Goal: Transaction & Acquisition: Purchase product/service

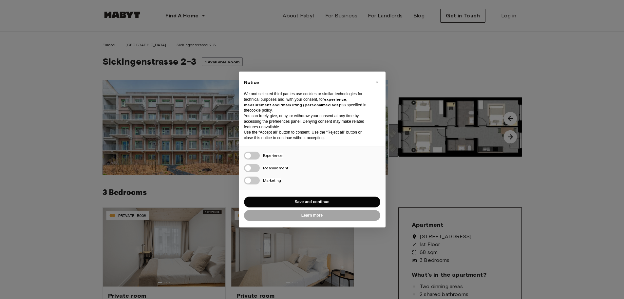
scroll to position [131, 0]
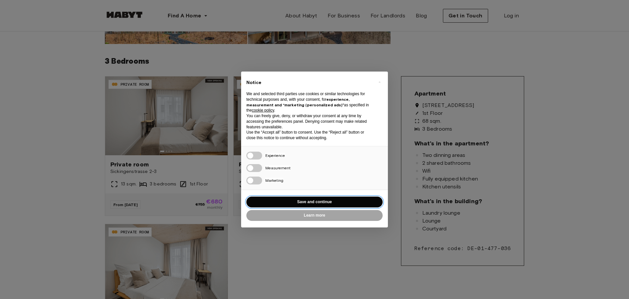
click at [294, 202] on button "Save and continue" at bounding box center [314, 201] width 136 height 11
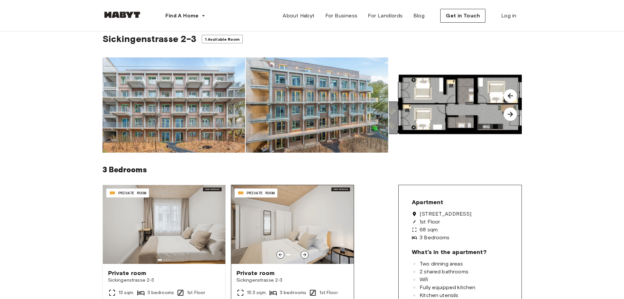
scroll to position [0, 0]
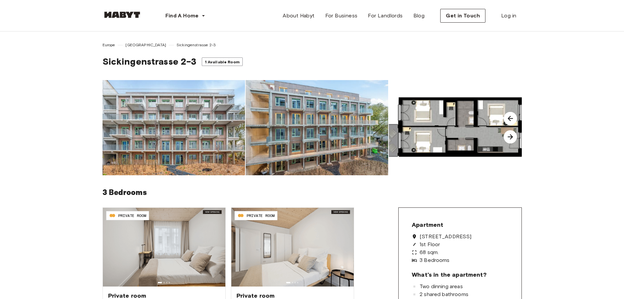
click at [133, 18] on img at bounding box center [122, 14] width 39 height 7
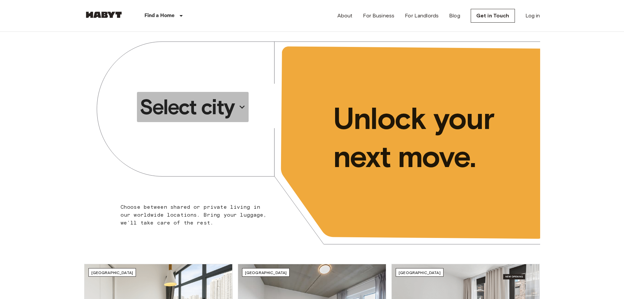
click at [242, 106] on icon "button" at bounding box center [242, 107] width 10 height 10
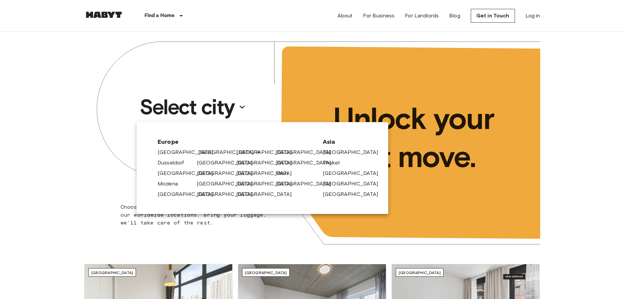
click at [200, 149] on link "[GEOGRAPHIC_DATA]" at bounding box center [229, 152] width 62 height 8
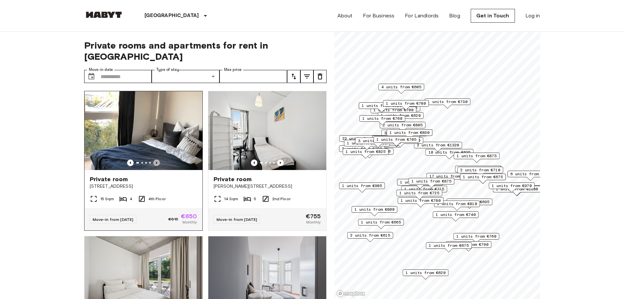
click at [157, 159] on icon "Previous image" at bounding box center [156, 162] width 7 height 7
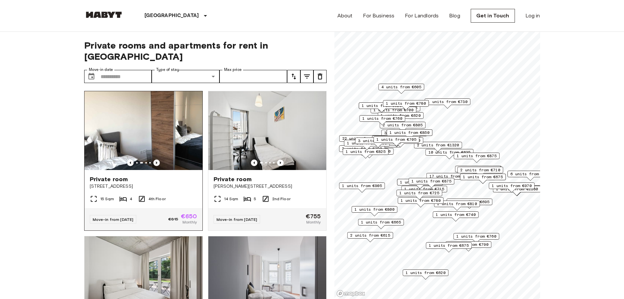
click at [157, 159] on icon "Previous image" at bounding box center [156, 162] width 7 height 7
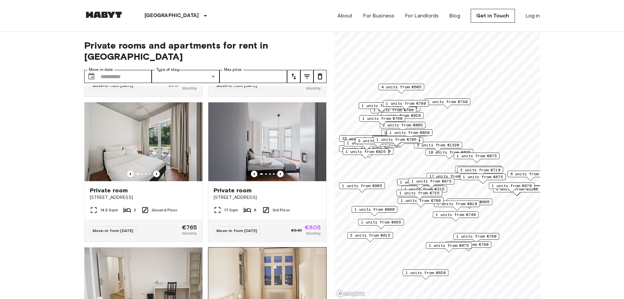
scroll to position [131, 0]
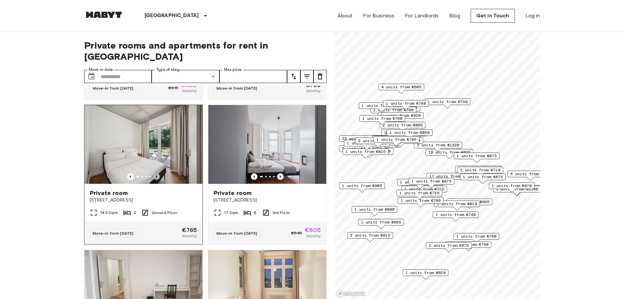
click at [155, 173] on icon "Previous image" at bounding box center [156, 176] width 7 height 7
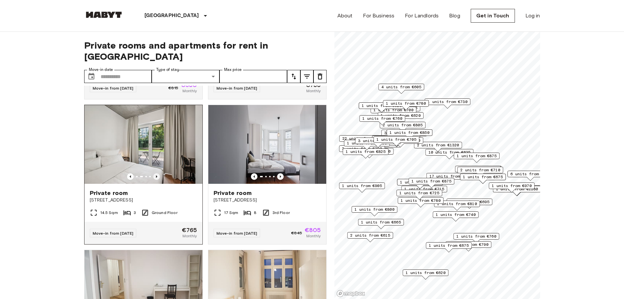
click at [155, 173] on icon "Previous image" at bounding box center [156, 176] width 7 height 7
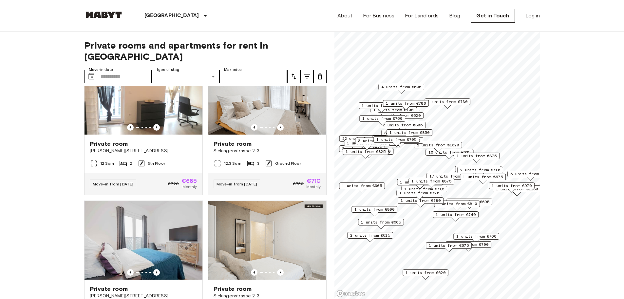
scroll to position [557, 0]
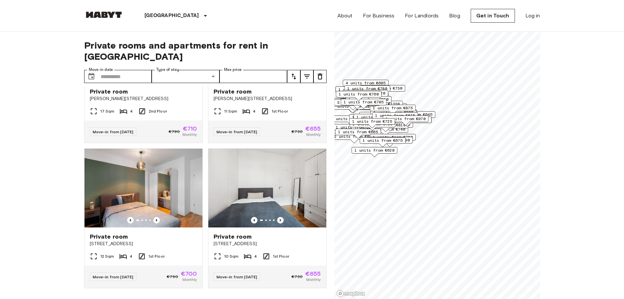
scroll to position [1247, 0]
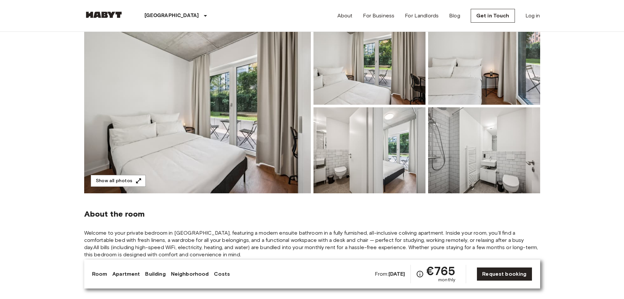
scroll to position [33, 0]
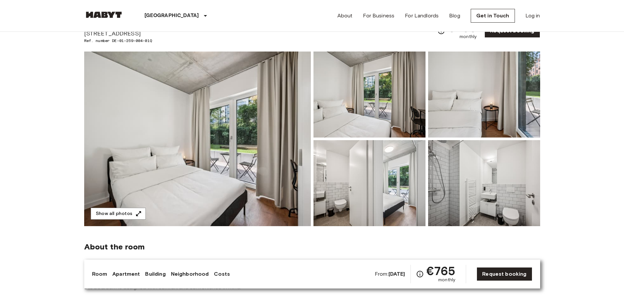
click at [373, 120] on img at bounding box center [370, 94] width 112 height 86
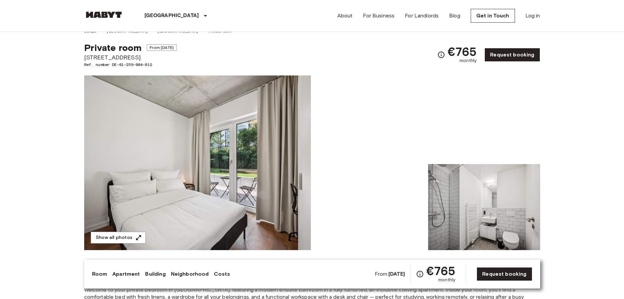
scroll to position [0, 0]
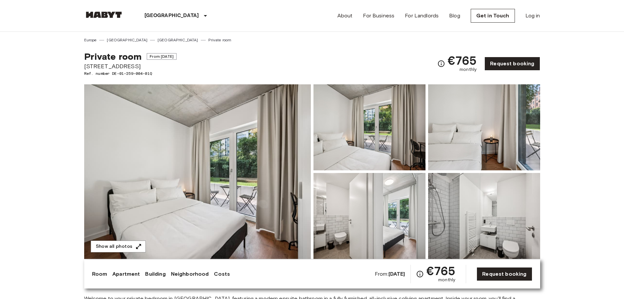
click at [223, 275] on link "Costs" at bounding box center [222, 274] width 16 height 8
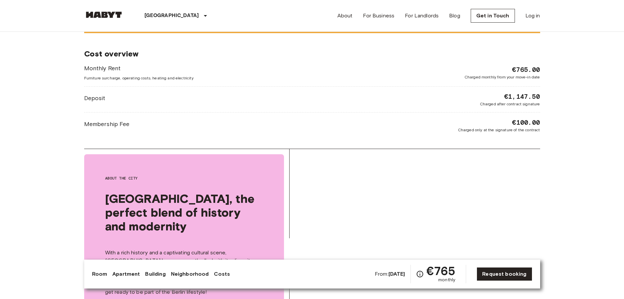
scroll to position [1028, 0]
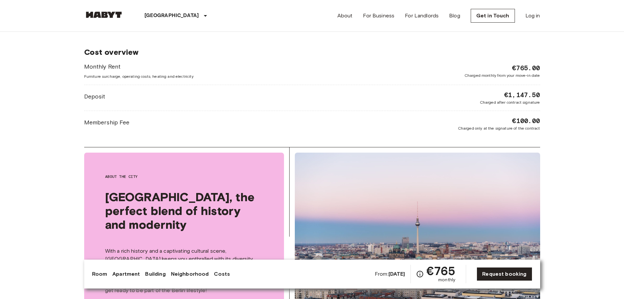
click at [159, 274] on link "Building" at bounding box center [155, 274] width 20 height 8
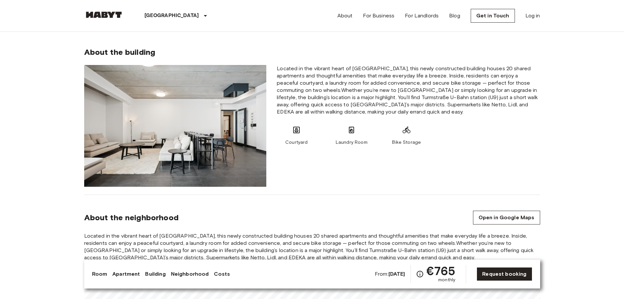
click at [184, 274] on link "Neighborhood" at bounding box center [190, 274] width 38 height 8
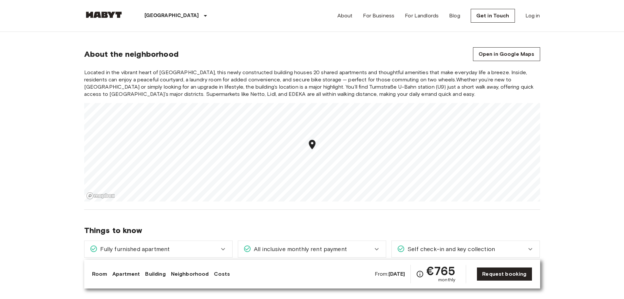
click at [135, 275] on link "Apartment" at bounding box center [126, 274] width 28 height 8
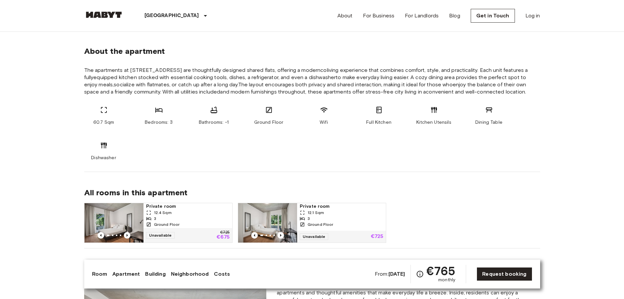
scroll to position [333, 0]
